Goal: Task Accomplishment & Management: Complete application form

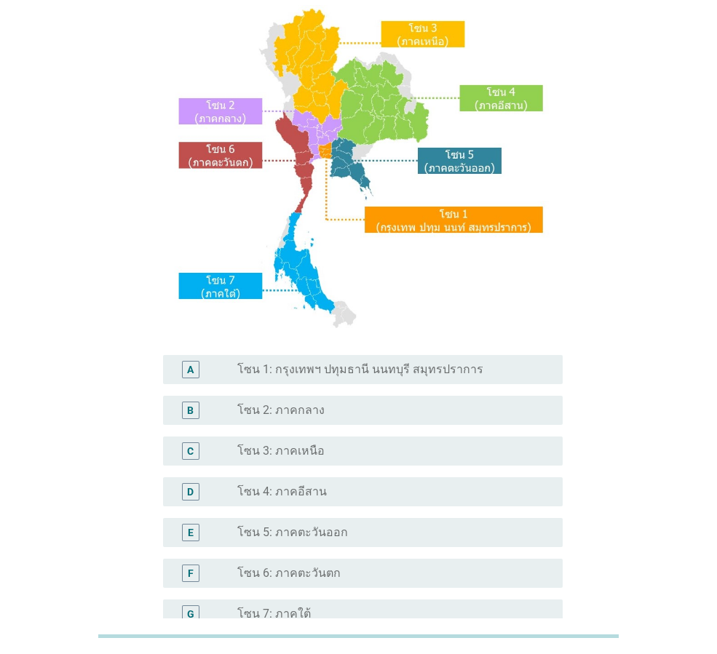
scroll to position [274, 0]
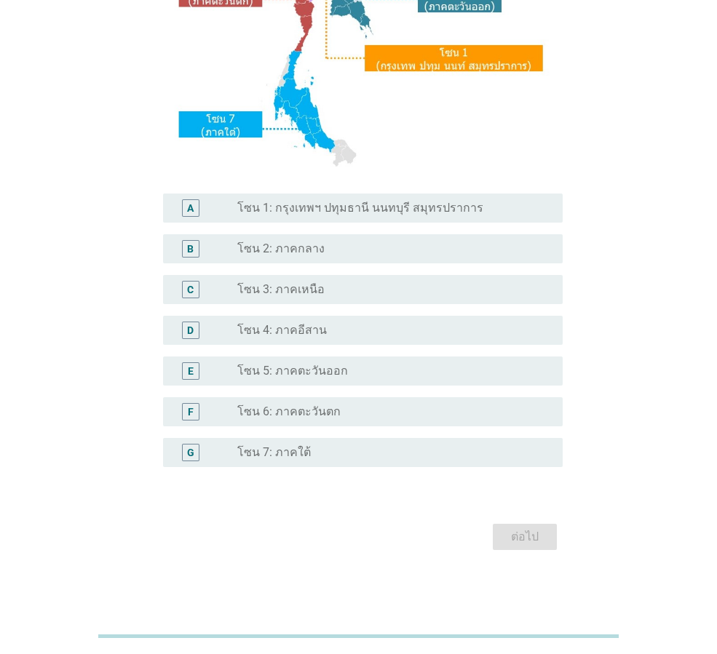
click at [265, 330] on label "โซน 4: ภาคอีสาน" at bounding box center [281, 330] width 89 height 15
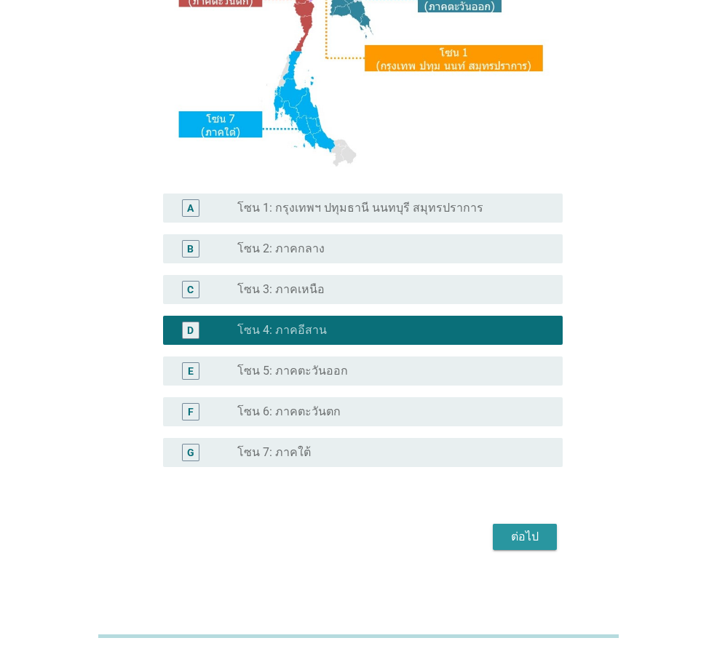
click at [539, 543] on div "ต่อไป" at bounding box center [524, 536] width 41 height 17
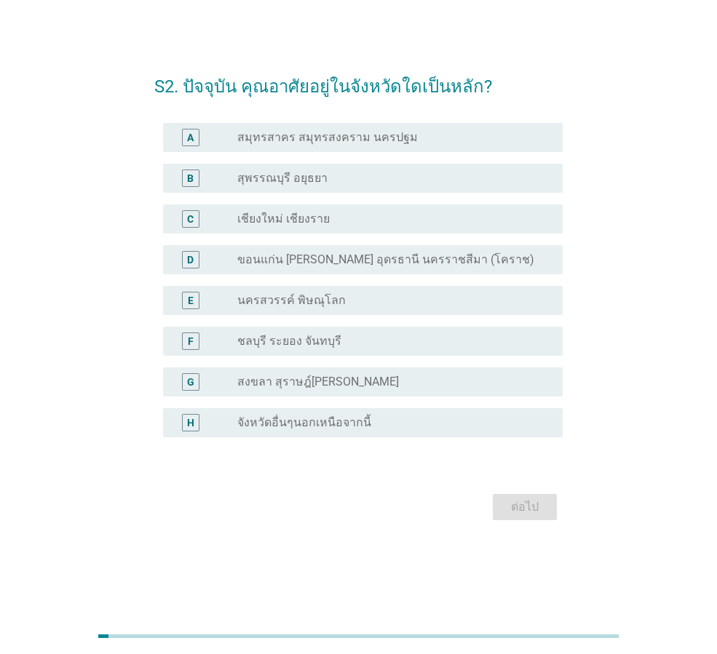
scroll to position [0, 0]
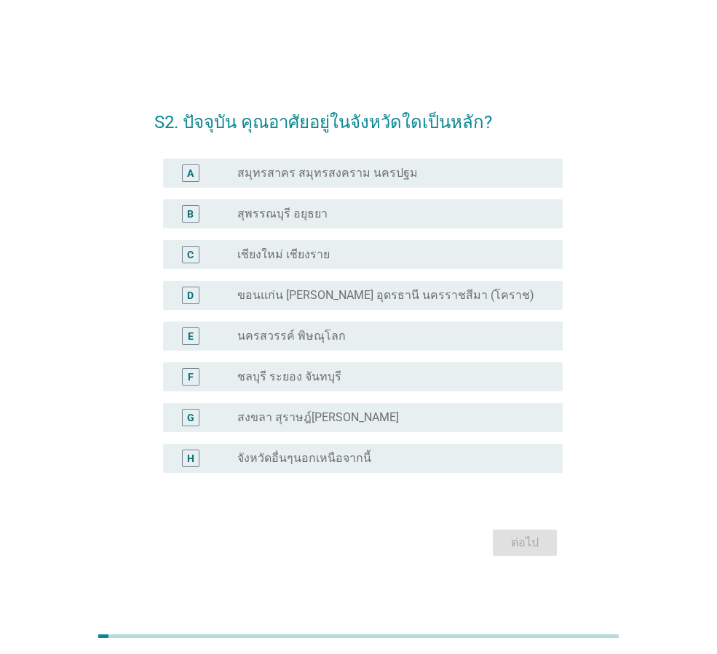
click at [279, 289] on label "ขอนแก่น [PERSON_NAME] อุดรธานี นครราชสีมา (โคราช)" at bounding box center [385, 295] width 297 height 15
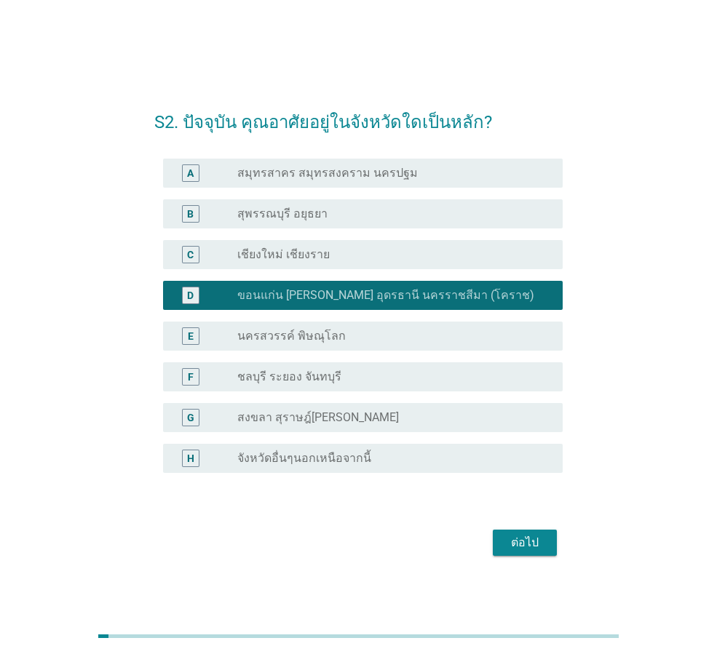
click at [535, 541] on div "ต่อไป" at bounding box center [524, 542] width 41 height 17
click at [511, 534] on div "ต่อไป" at bounding box center [358, 542] width 408 height 35
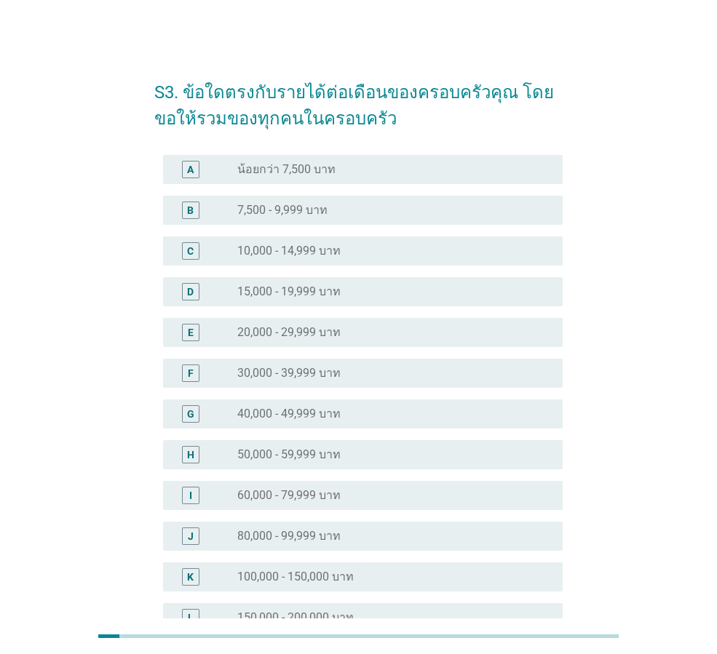
click at [283, 254] on label "10,000 - 14,999 บาท" at bounding box center [288, 251] width 103 height 15
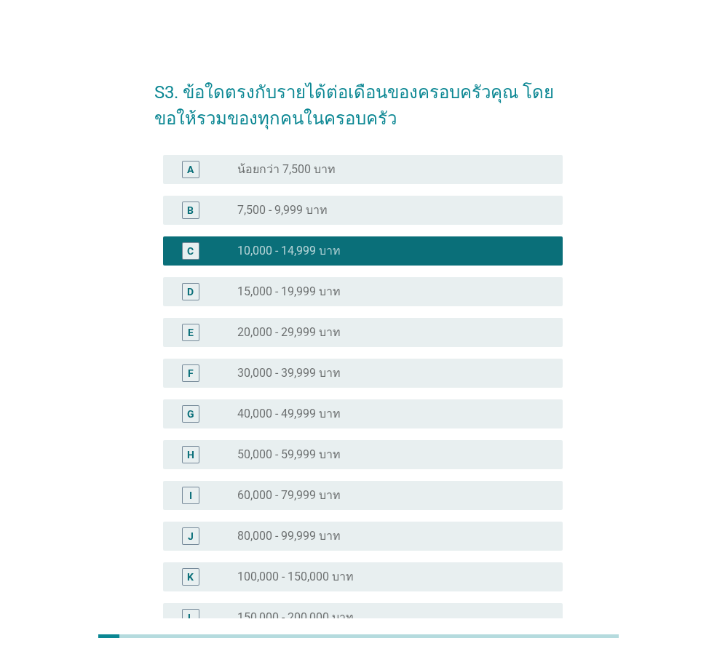
click at [274, 296] on label "15,000 - 19,999 บาท" at bounding box center [288, 291] width 103 height 15
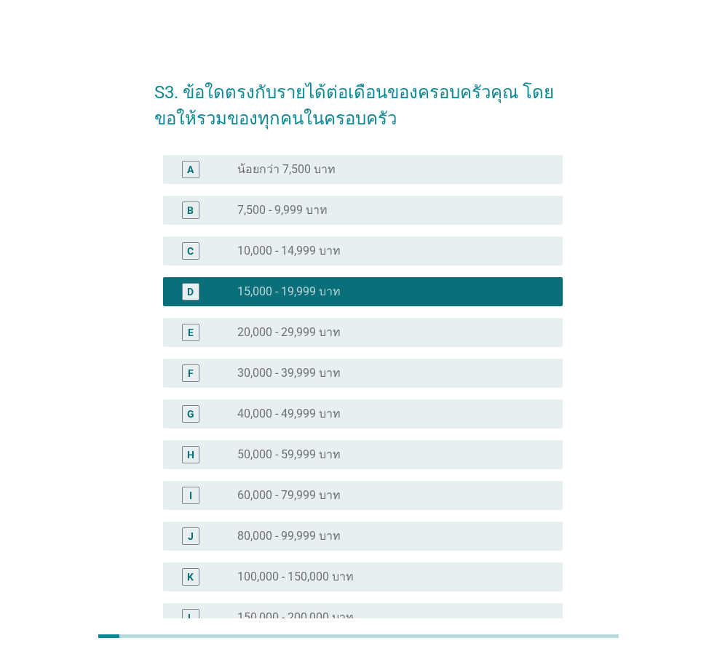
click at [277, 338] on label "20,000 - 29,999 บาท" at bounding box center [288, 332] width 103 height 15
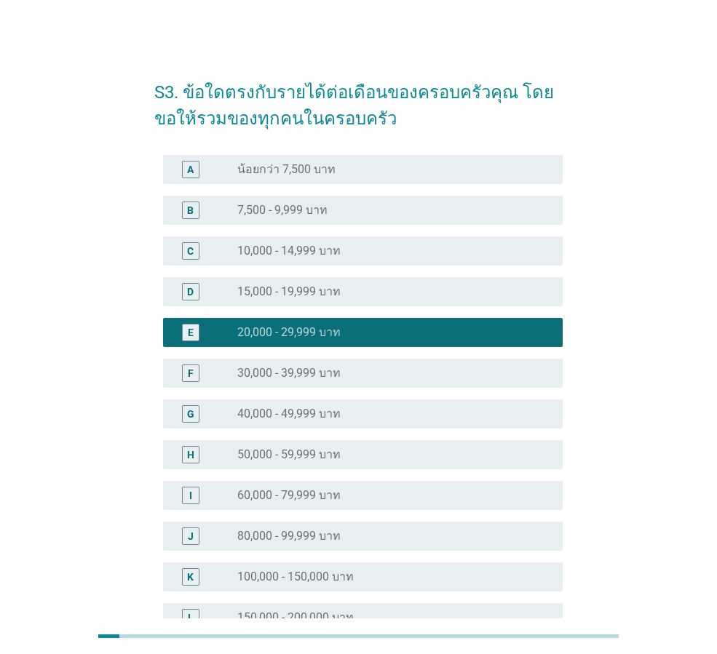
scroll to position [206, 0]
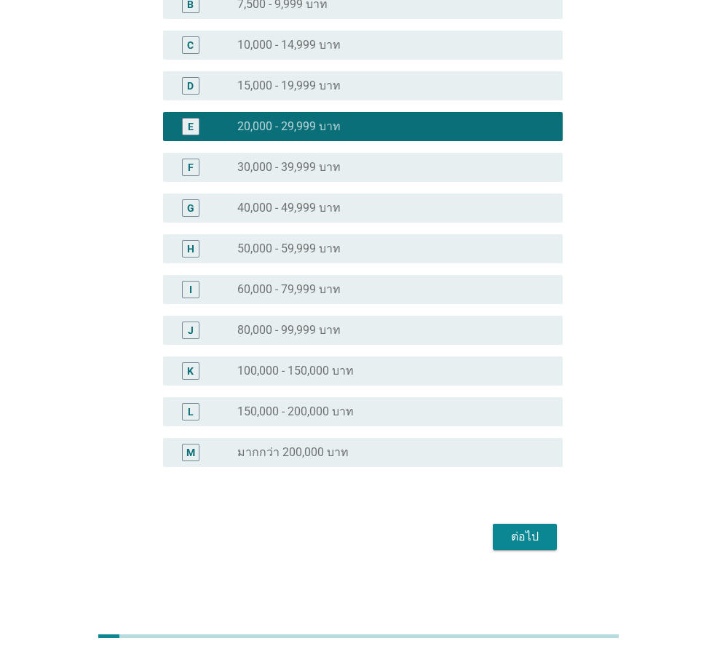
click at [528, 540] on div "ต่อไป" at bounding box center [524, 536] width 41 height 17
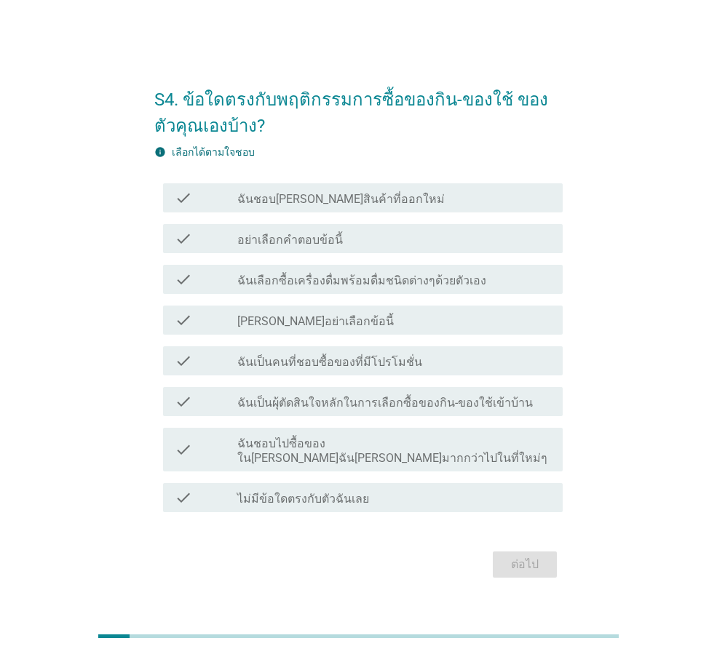
click at [280, 246] on label "อย่าเลือกคำตอบข้อนี้" at bounding box center [289, 240] width 105 height 15
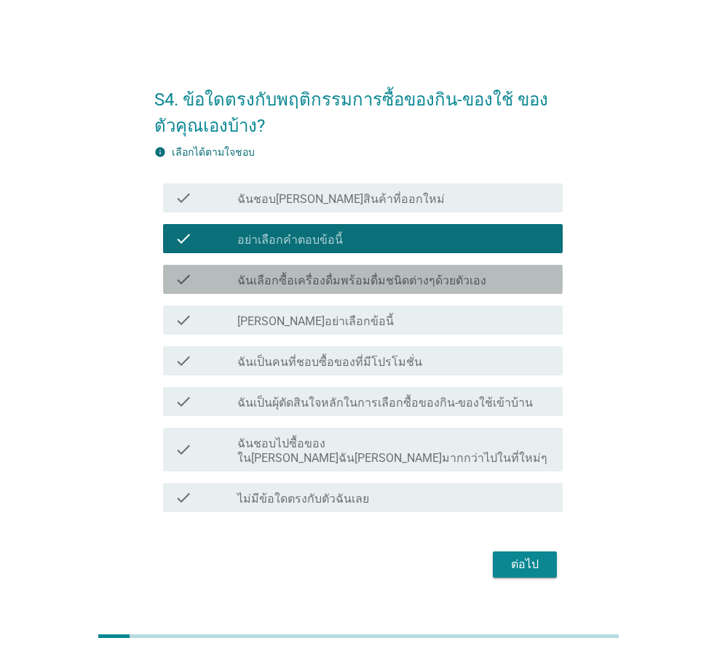
click at [286, 284] on label "ฉันเลือกซื้อเครื่องดื่มพร้อมดื่มชนิดต่างๆด้วยตัวเอง" at bounding box center [361, 281] width 249 height 15
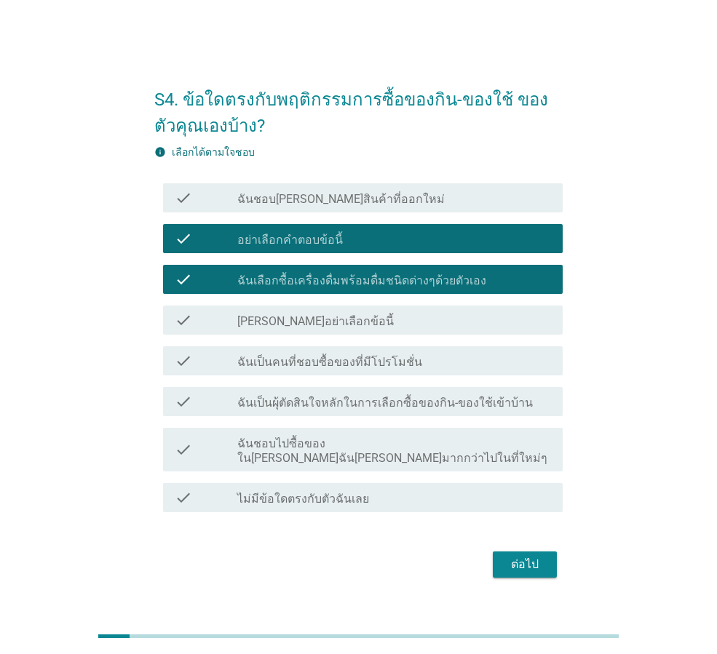
click at [517, 556] on div "ต่อไป" at bounding box center [524, 564] width 41 height 17
